Goal: Check status

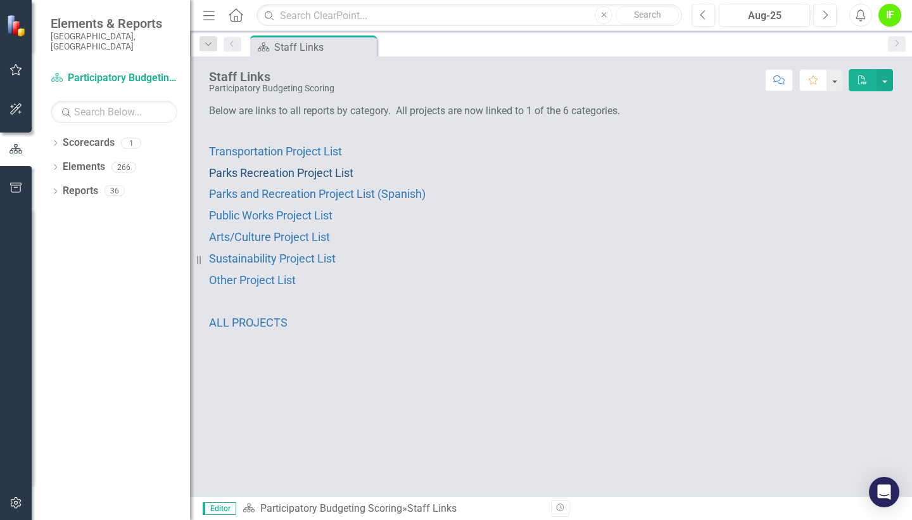
click at [321, 169] on span "Parks Recreation Project List" at bounding box center [281, 172] width 144 height 13
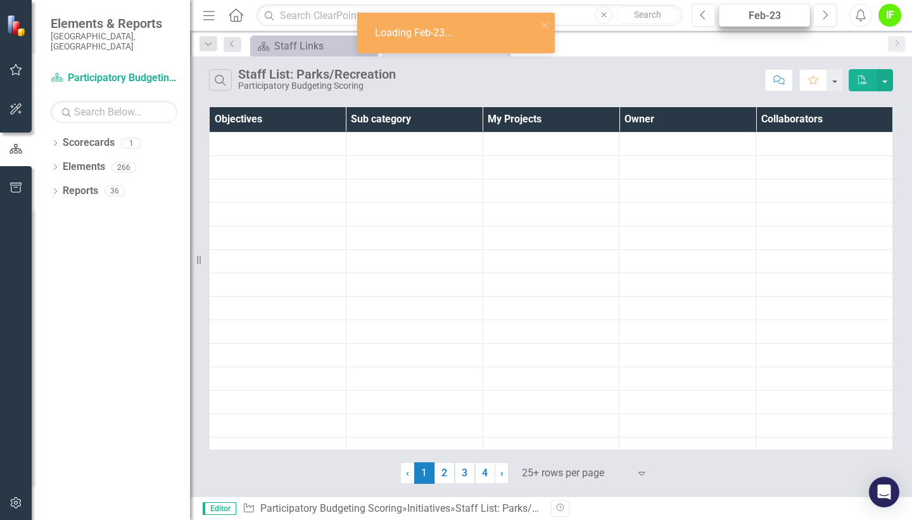
click at [774, 20] on div "Feb-23" at bounding box center [765, 15] width 82 height 15
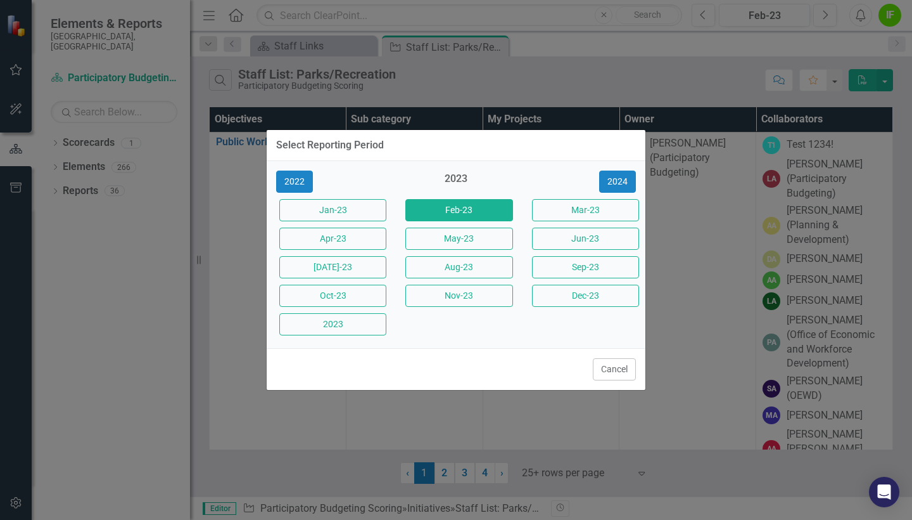
click at [629, 153] on div "Select Reporting Period" at bounding box center [456, 145] width 379 height 31
click at [622, 179] on button "2024" at bounding box center [617, 181] width 37 height 22
click at [622, 179] on button "2025" at bounding box center [617, 181] width 37 height 22
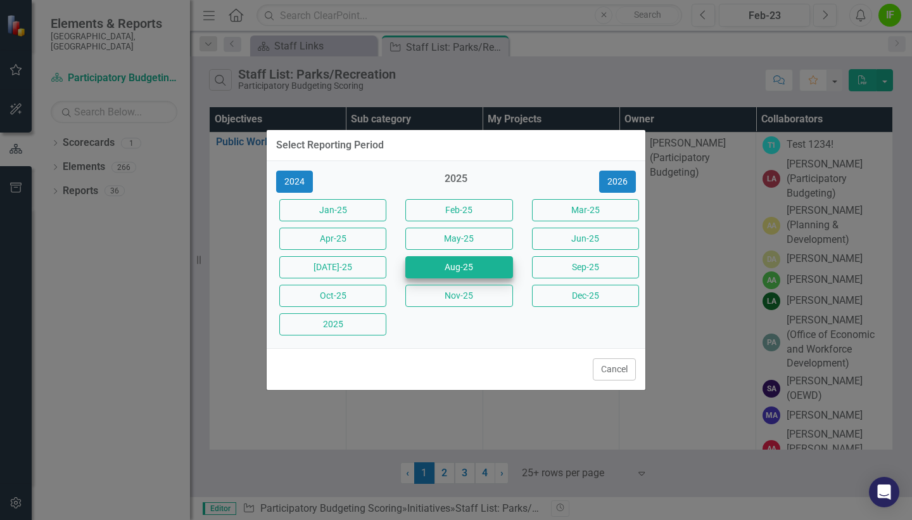
click at [470, 264] on button "Aug-25" at bounding box center [458, 267] width 107 height 22
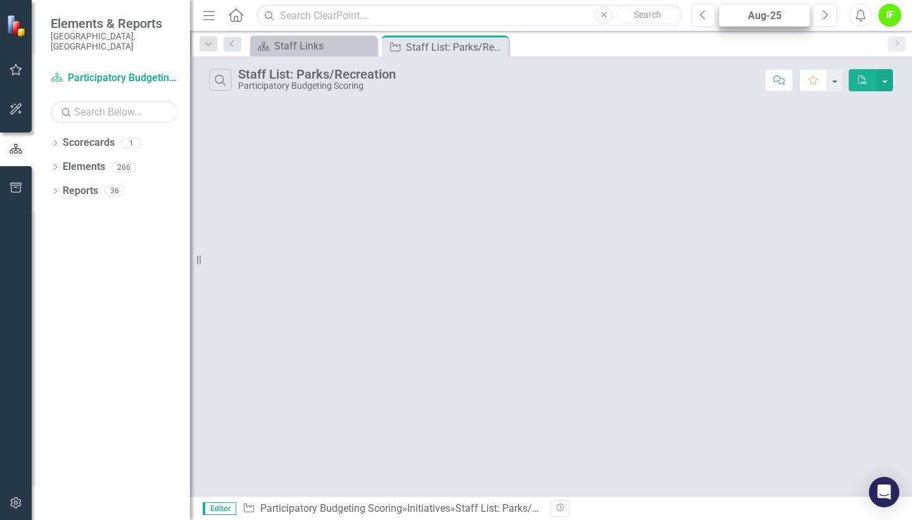
click at [746, 10] on div "Aug-25" at bounding box center [765, 15] width 82 height 15
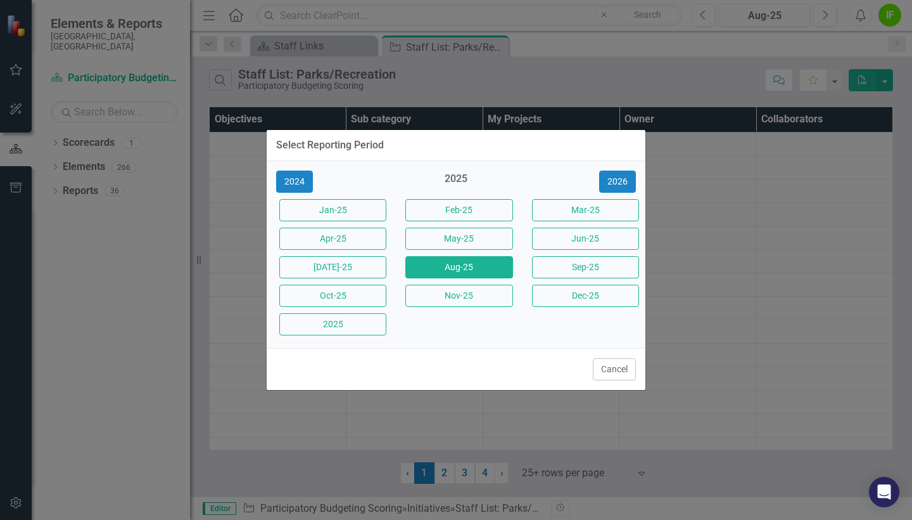
click at [599, 279] on div "Sep-25" at bounding box center [583, 267] width 126 height 29
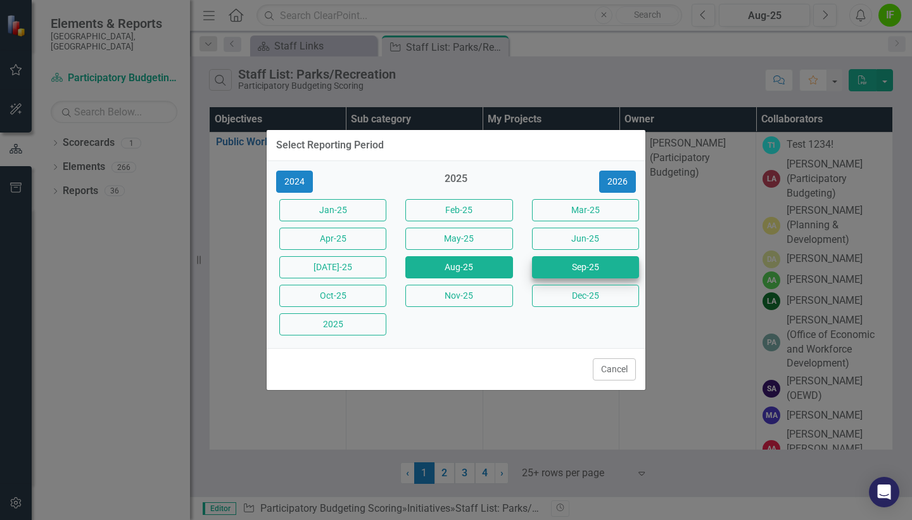
click at [599, 278] on button "Sep-25" at bounding box center [585, 267] width 107 height 22
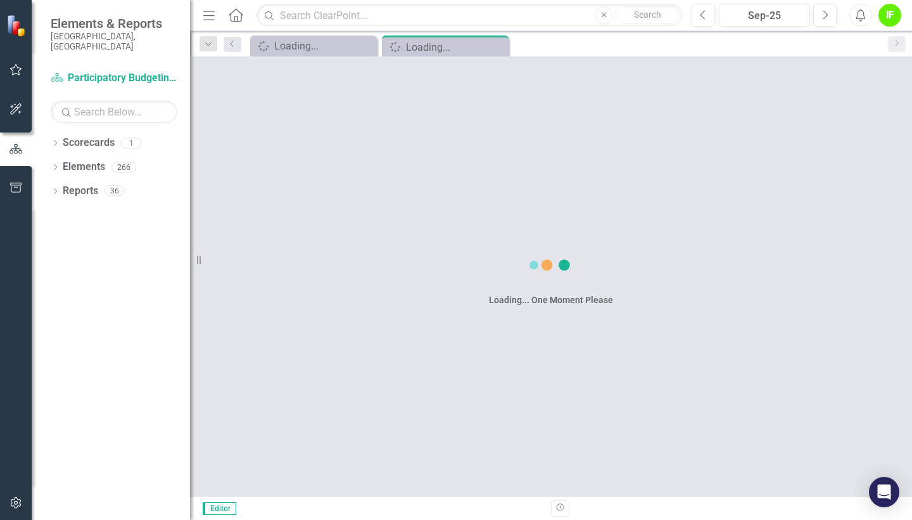
click at [599, 275] on div "Loading... One Moment Please" at bounding box center [551, 275] width 124 height 73
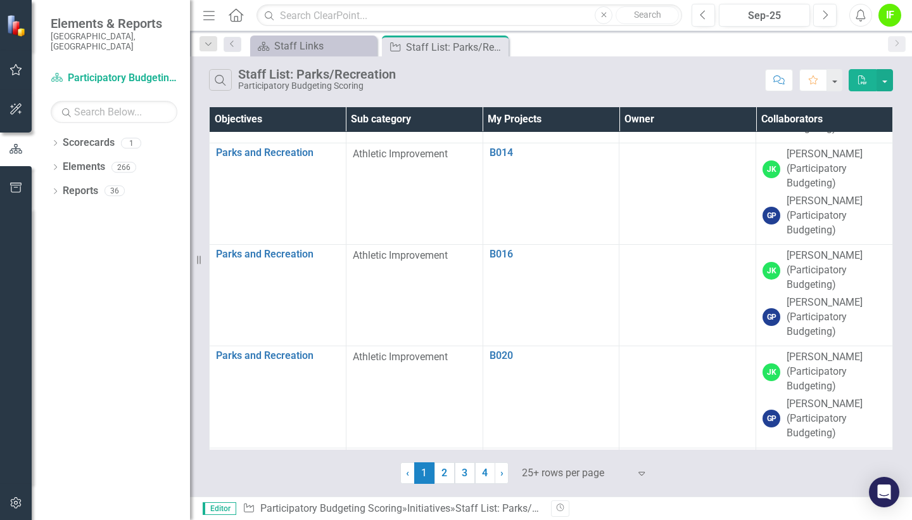
scroll to position [22663, 0]
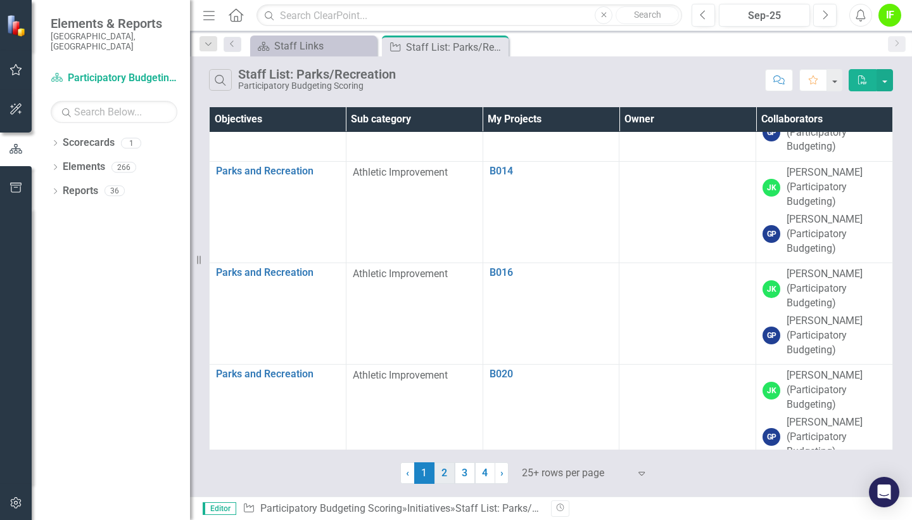
click at [445, 474] on link "2" at bounding box center [445, 473] width 20 height 22
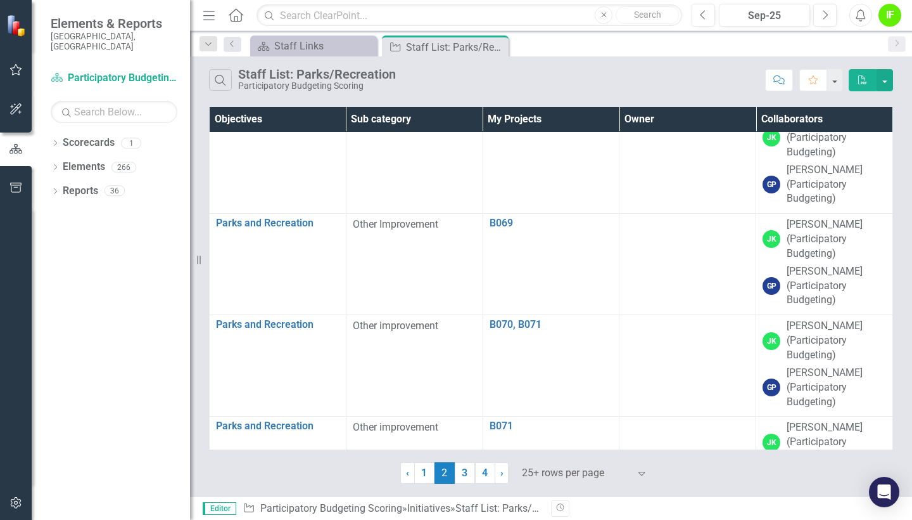
scroll to position [2147, 0]
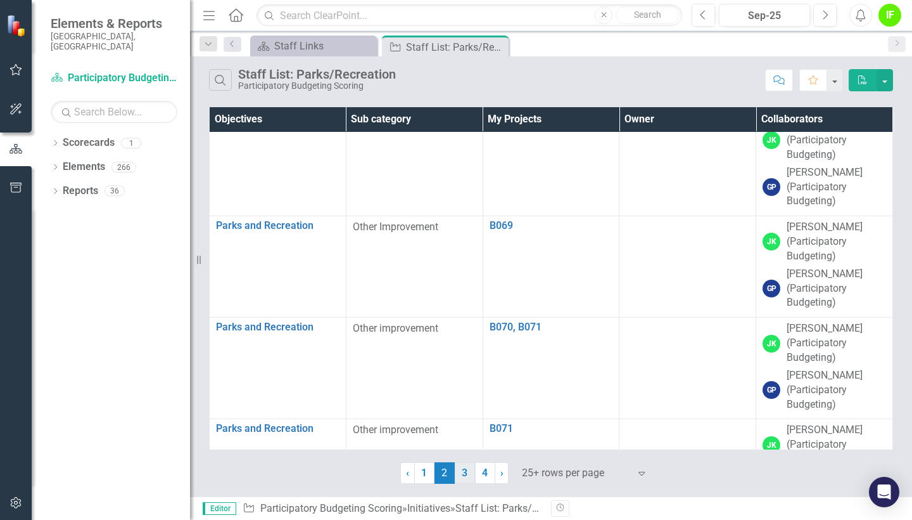
click at [461, 466] on link "3" at bounding box center [465, 473] width 20 height 22
click at [483, 472] on link "4" at bounding box center [485, 473] width 20 height 22
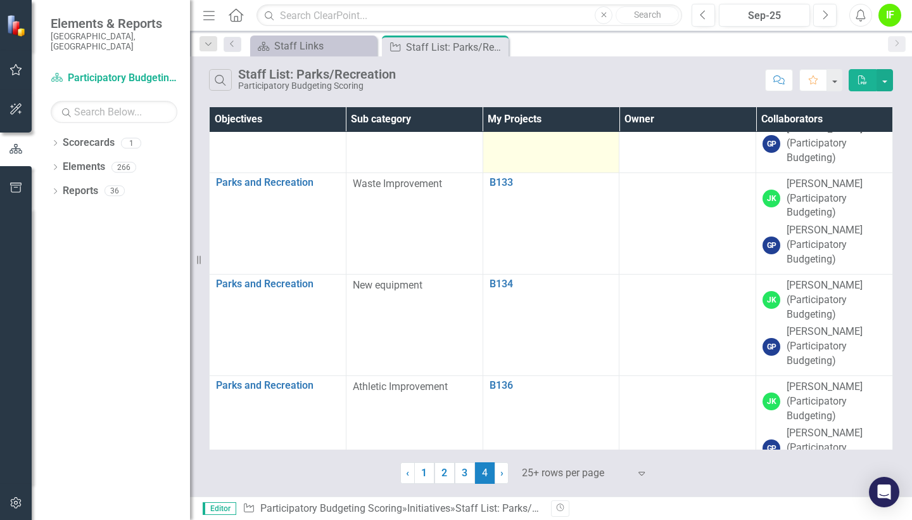
scroll to position [1460, 0]
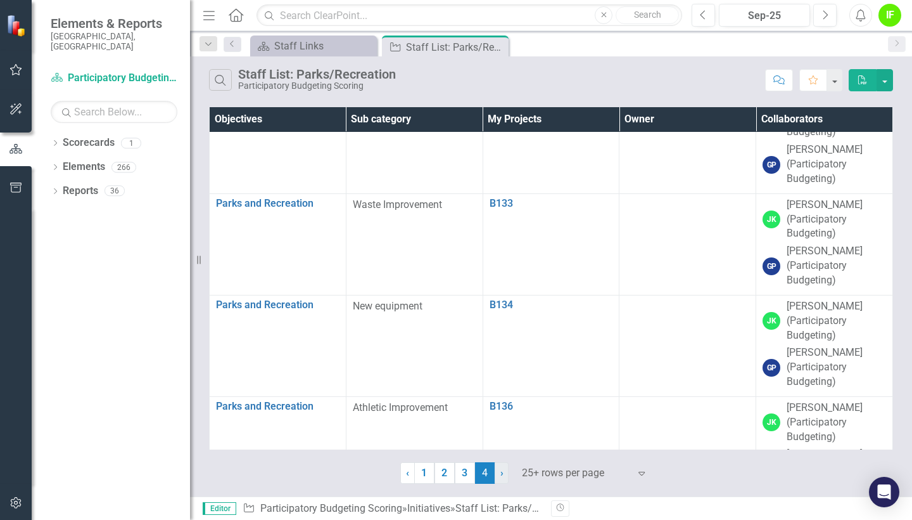
click at [502, 474] on span "›" at bounding box center [502, 472] width 3 height 12
click at [509, 478] on div "25+ rows per page Expand" at bounding box center [582, 473] width 146 height 22
click at [503, 478] on span "›" at bounding box center [502, 472] width 3 height 12
